Goal: Navigation & Orientation: Find specific page/section

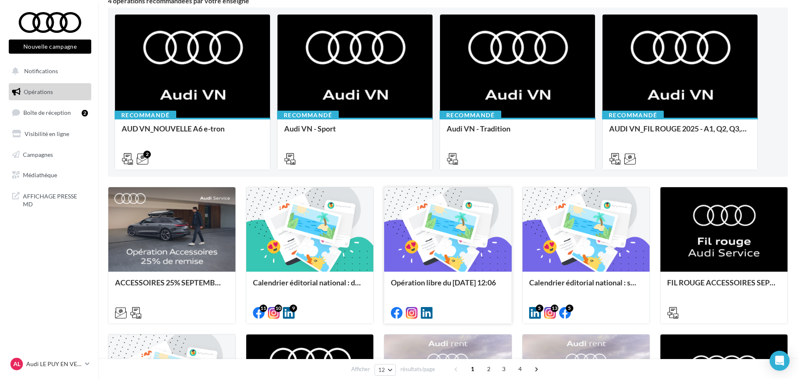
scroll to position [83, 0]
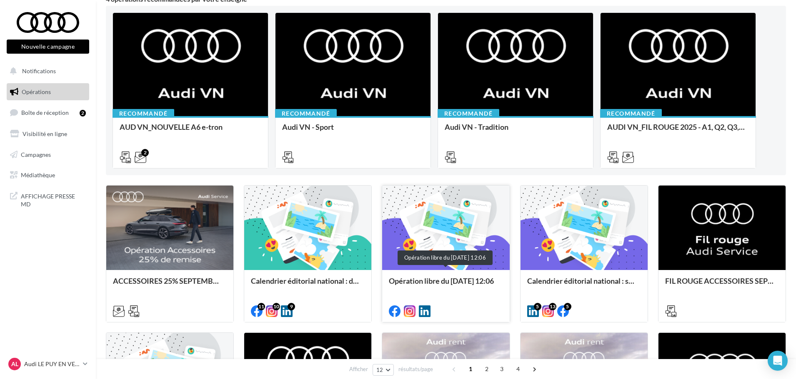
click at [464, 284] on div "Opération libre du [DATE] 12:06" at bounding box center [446, 285] width 114 height 17
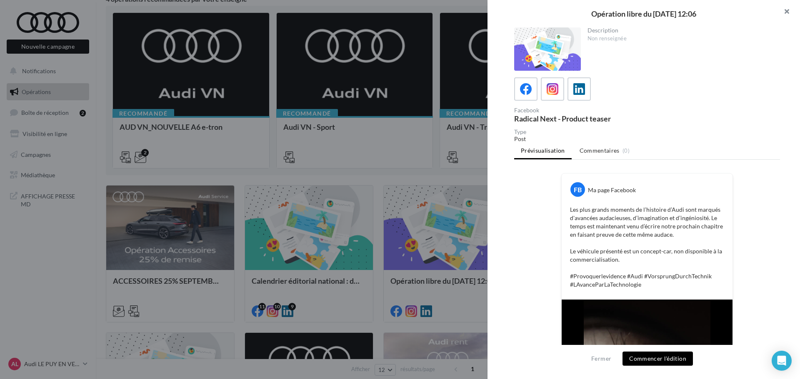
click at [787, 8] on button "button" at bounding box center [782, 12] width 33 height 25
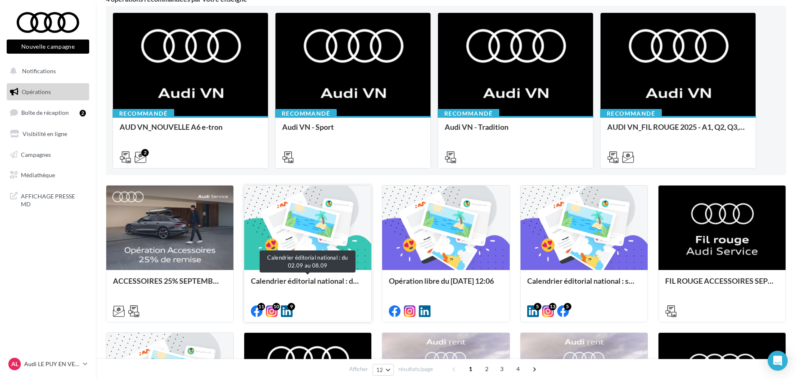
click at [302, 286] on div "Calendrier éditorial national : du 02.09 au 08.09" at bounding box center [308, 285] width 114 height 17
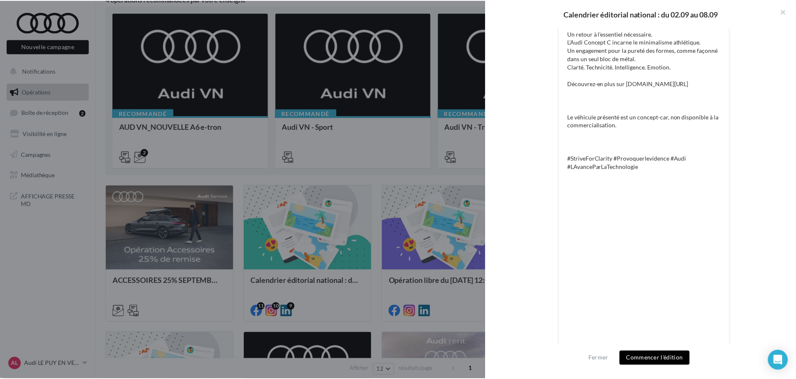
scroll to position [194, 0]
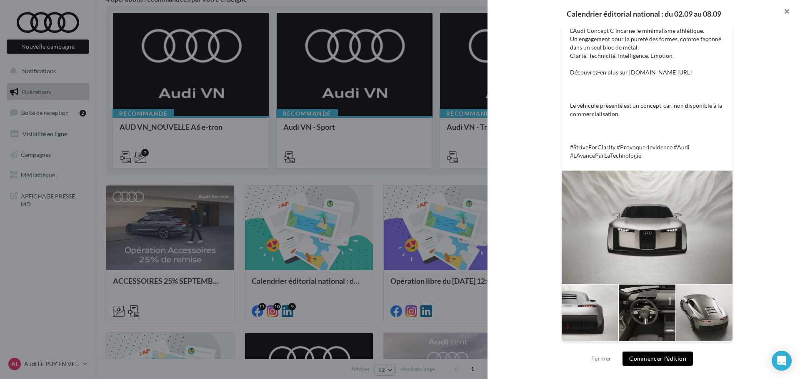
click at [786, 8] on button "button" at bounding box center [782, 12] width 33 height 25
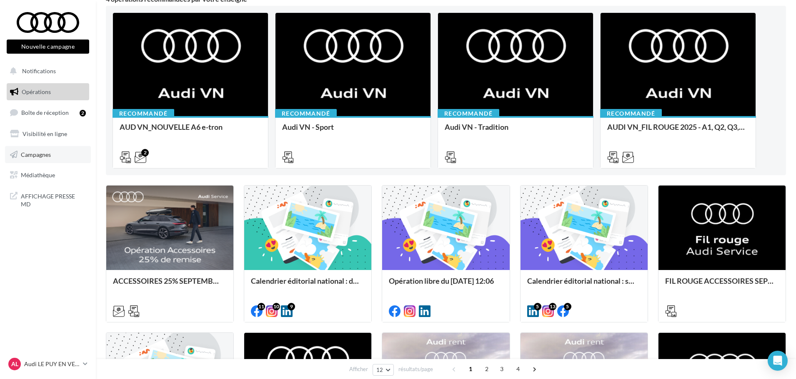
click at [40, 159] on link "Campagnes" at bounding box center [48, 154] width 86 height 17
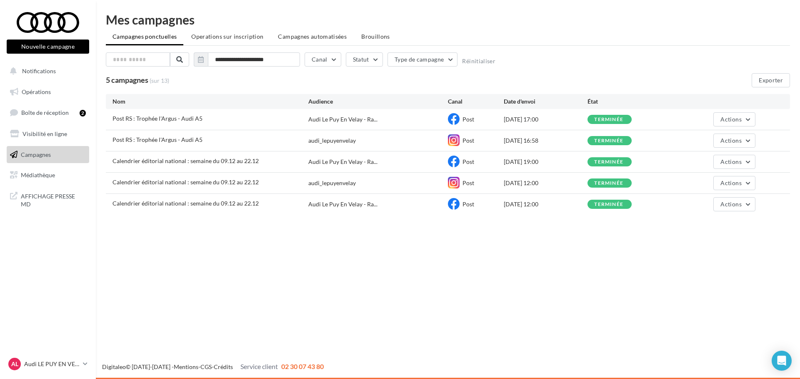
click at [38, 176] on span "Médiathèque" at bounding box center [38, 175] width 34 height 7
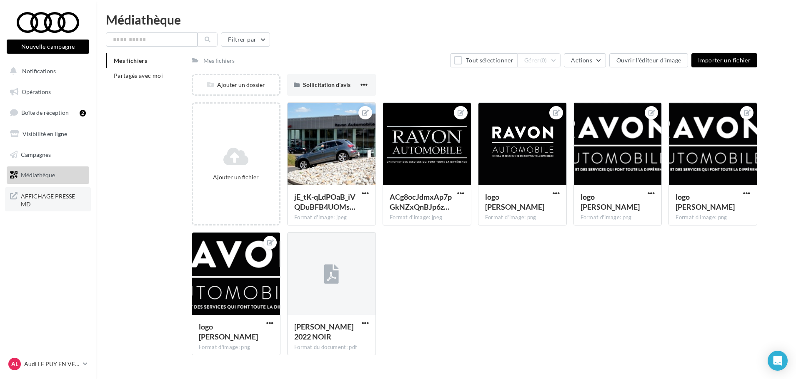
click at [40, 196] on span "AFFICHAGE PRESSE MD" at bounding box center [53, 200] width 65 height 18
click at [44, 93] on span "Opérations" at bounding box center [36, 91] width 29 height 7
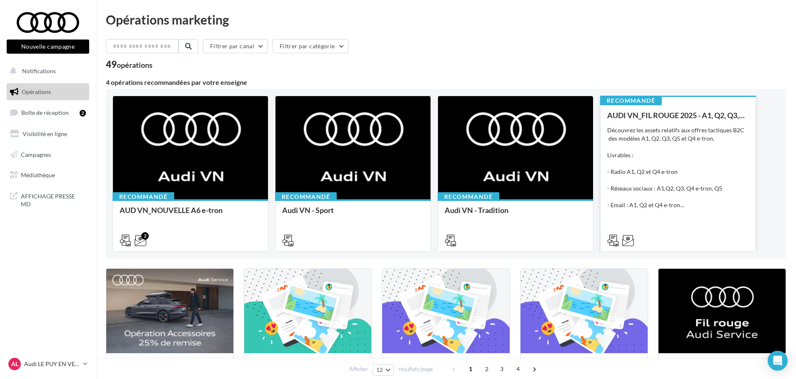
click at [692, 120] on div "AUDI VN_FIL ROUGE 2025 - A1, Q2, Q3, Q5 et Q4 e-tron Découvrez les assets relat…" at bounding box center [678, 177] width 142 height 133
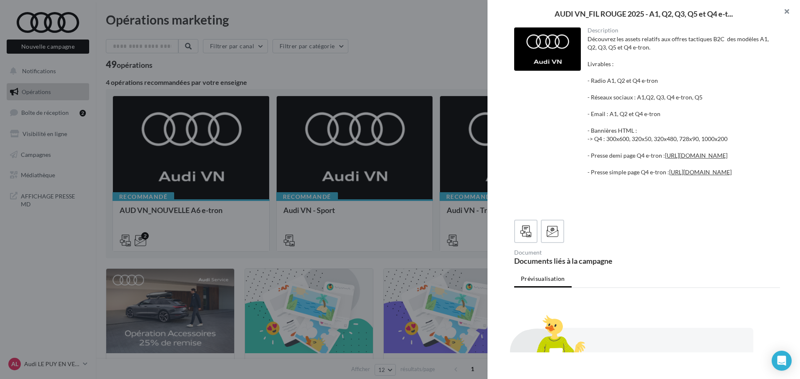
click at [785, 10] on button "button" at bounding box center [782, 12] width 33 height 25
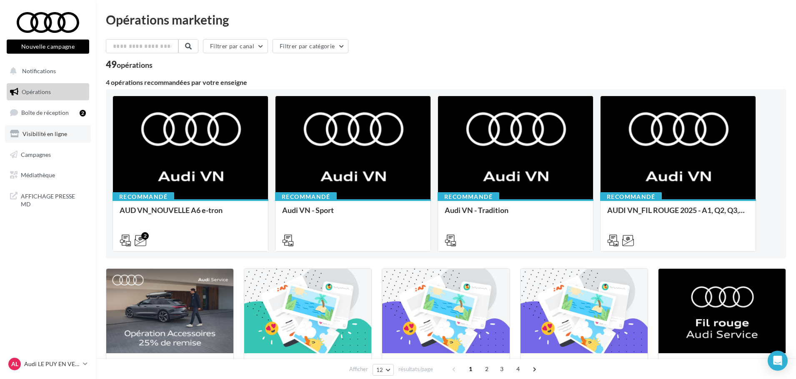
click at [52, 139] on link "Visibilité en ligne" at bounding box center [48, 133] width 86 height 17
